Goal: Transaction & Acquisition: Purchase product/service

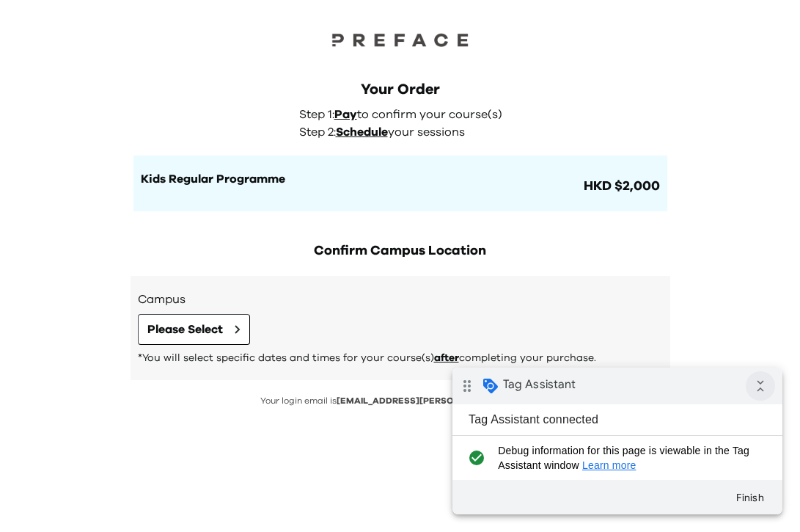
click at [760, 385] on icon "collapse_all" at bounding box center [760, 385] width 29 height 29
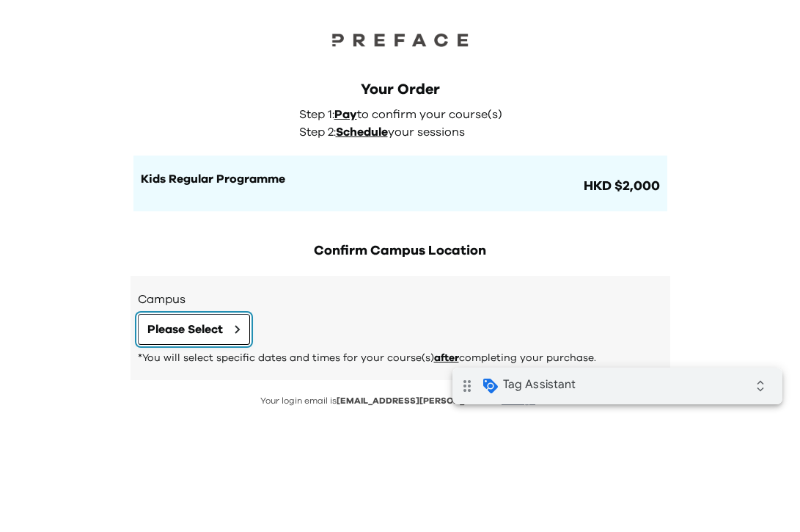
click at [214, 326] on span "Please Select" at bounding box center [185, 329] width 76 height 18
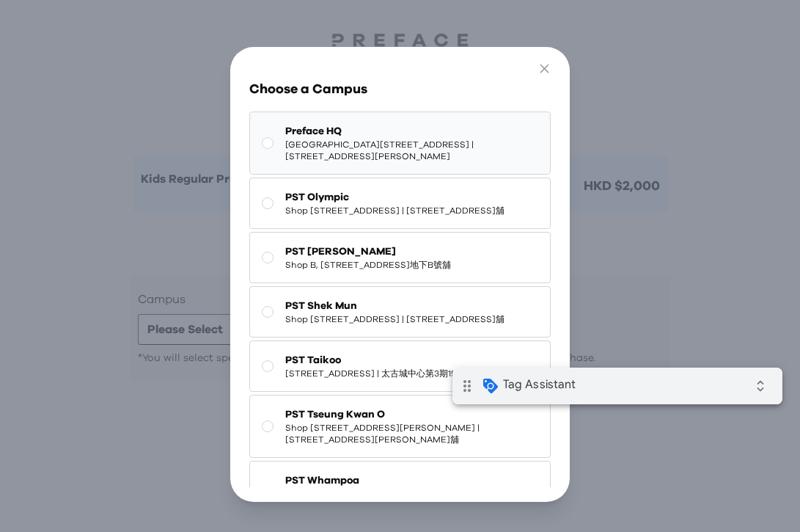
click at [454, 148] on span "[GEOGRAPHIC_DATA][STREET_ADDRESS] | [STREET_ADDRESS][PERSON_NAME]" at bounding box center [411, 150] width 252 height 23
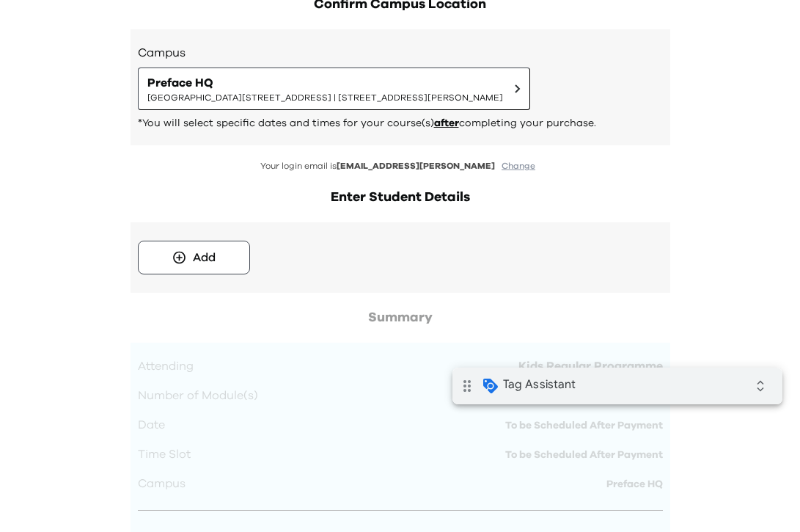
scroll to position [284, 0]
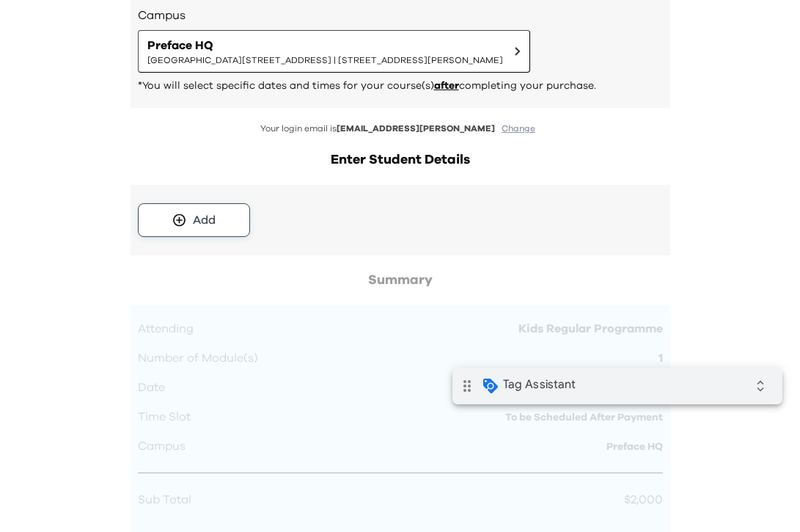
click at [213, 216] on div "Add" at bounding box center [204, 220] width 23 height 18
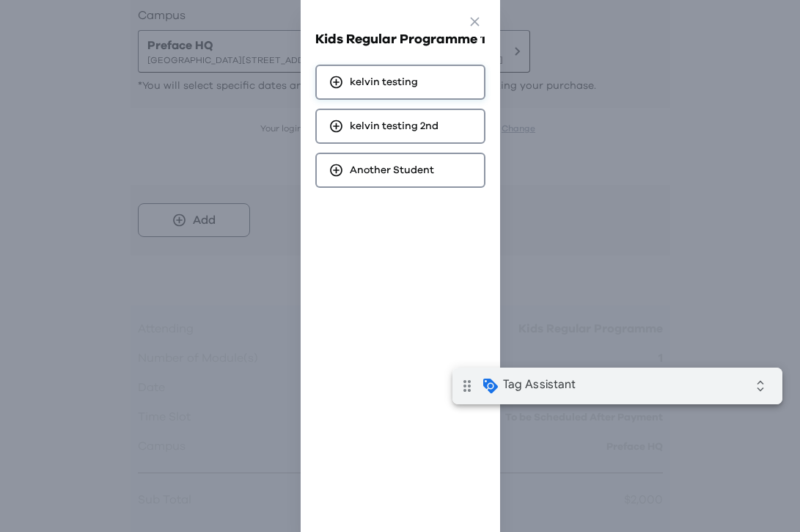
click at [422, 85] on div "kelvin testing" at bounding box center [400, 82] width 170 height 35
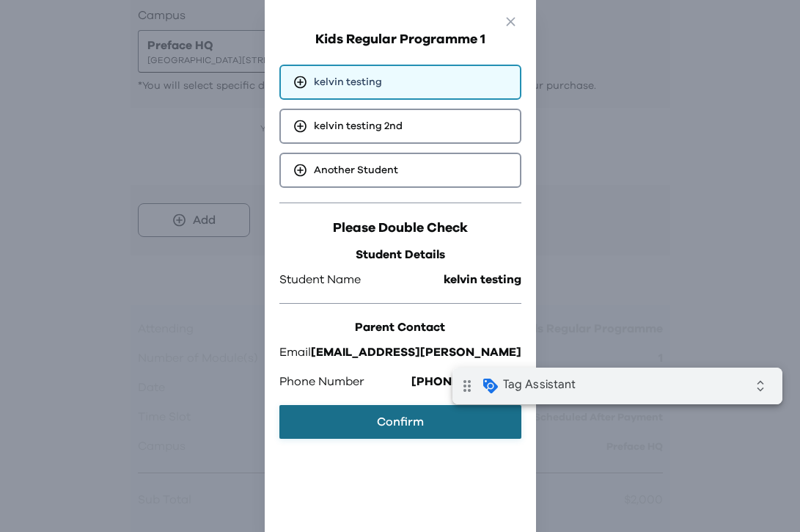
click at [381, 419] on button "Confirm" at bounding box center [400, 422] width 242 height 34
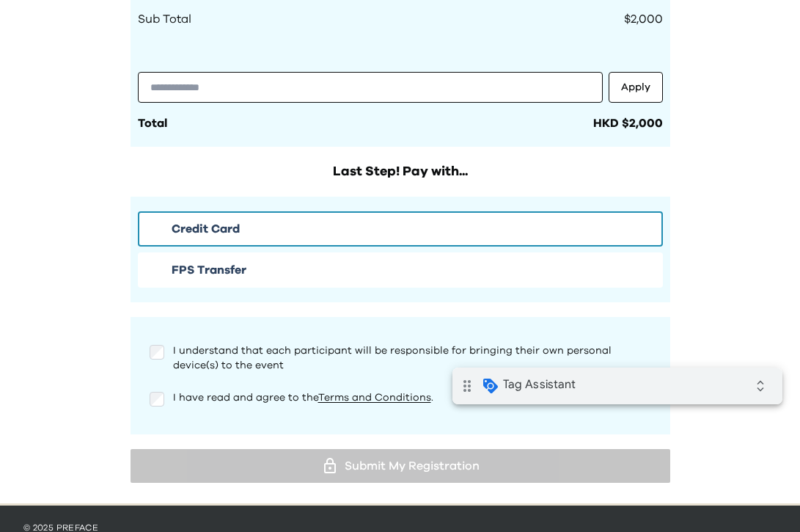
scroll to position [817, 0]
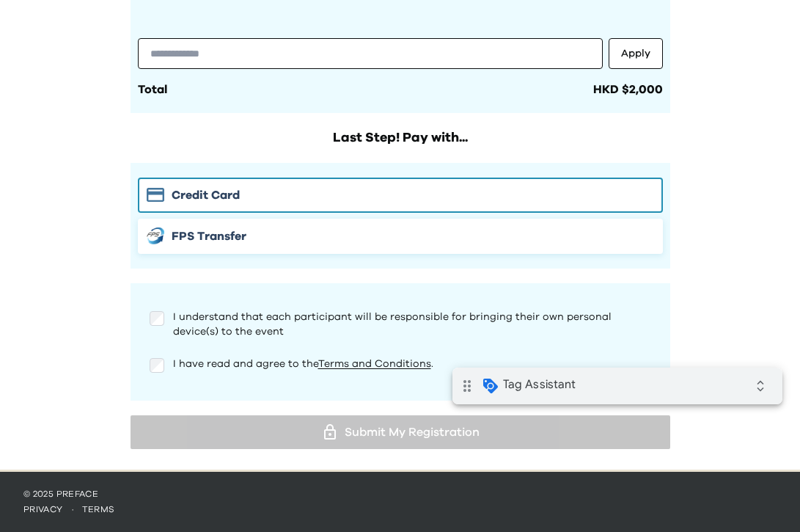
click at [193, 238] on span "FPS Transfer" at bounding box center [209, 236] width 75 height 18
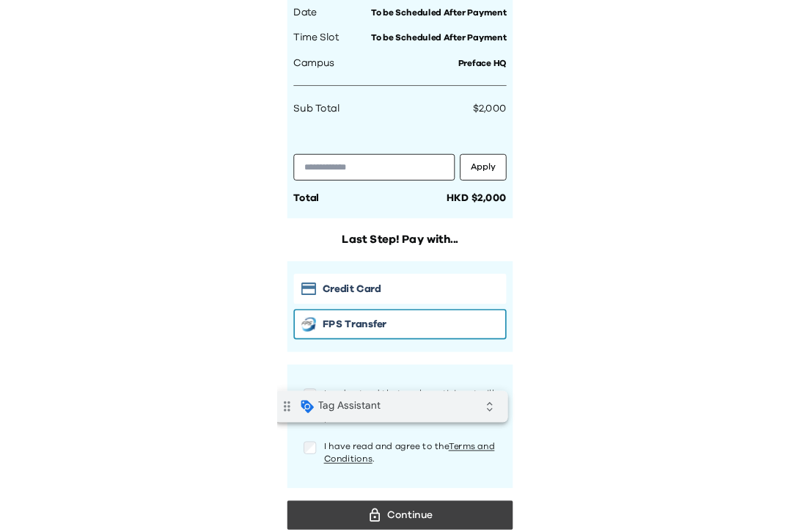
scroll to position [780, 0]
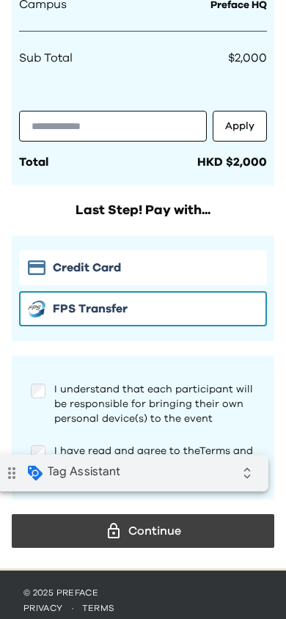
click at [274, 172] on div "Attending Kids Regular Programme Number of Module(s) 1 Date To be Scheduled Aft…" at bounding box center [143, 25] width 263 height 322
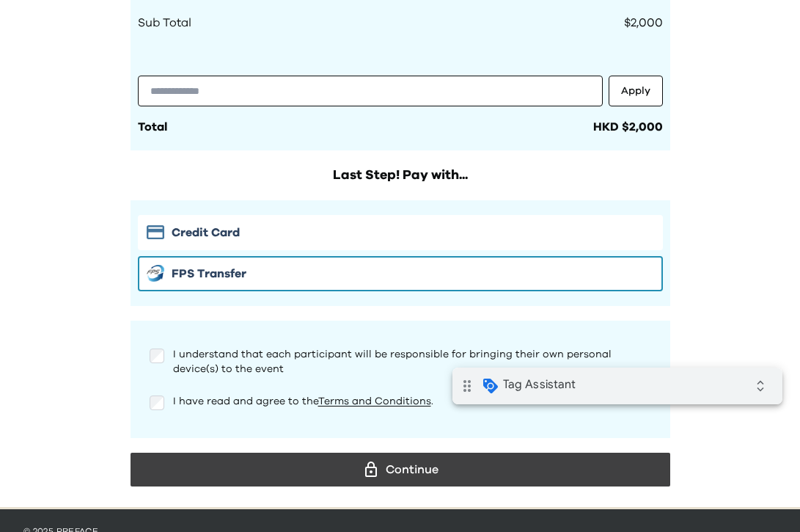
click at [542, 209] on div "Credit Card FPS Transfer" at bounding box center [401, 253] width 540 height 106
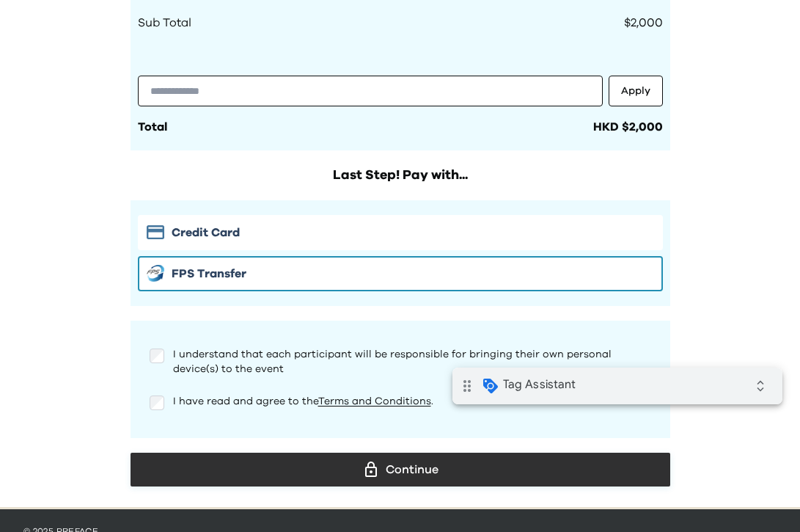
click at [450, 474] on div "Continue" at bounding box center [400, 469] width 516 height 22
